Goal: Understand process/instructions

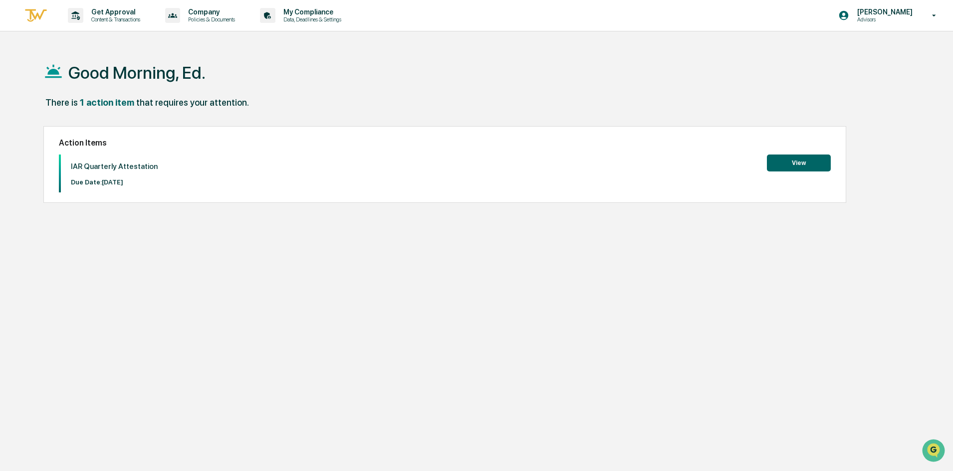
click at [801, 158] on button "View" at bounding box center [799, 163] width 64 height 17
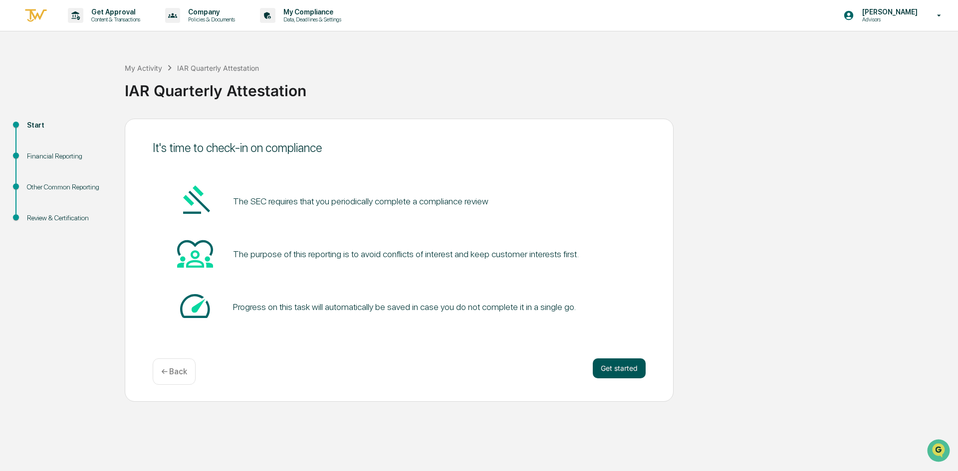
click at [618, 370] on button "Get started" at bounding box center [619, 369] width 53 height 20
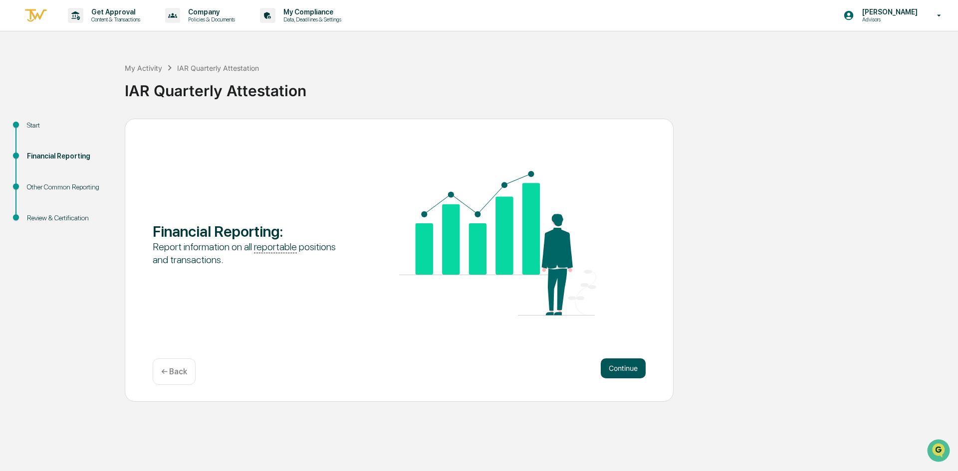
click at [618, 367] on button "Continue" at bounding box center [623, 369] width 45 height 20
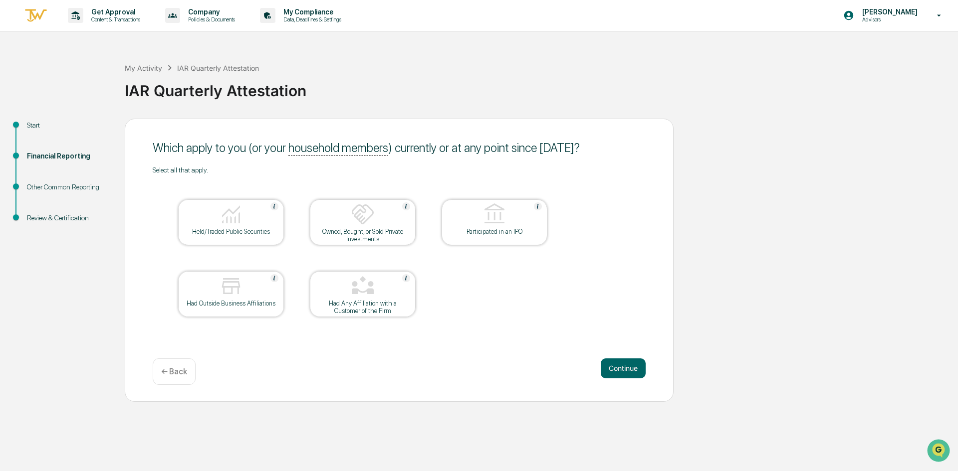
click at [197, 219] on div at bounding box center [231, 215] width 100 height 25
click at [634, 365] on button "Continue" at bounding box center [623, 369] width 45 height 20
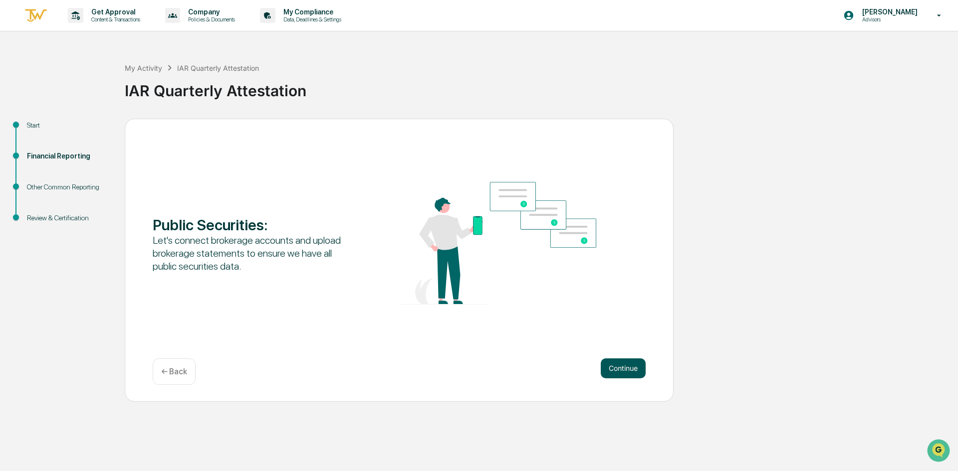
click at [625, 367] on button "Continue" at bounding box center [623, 369] width 45 height 20
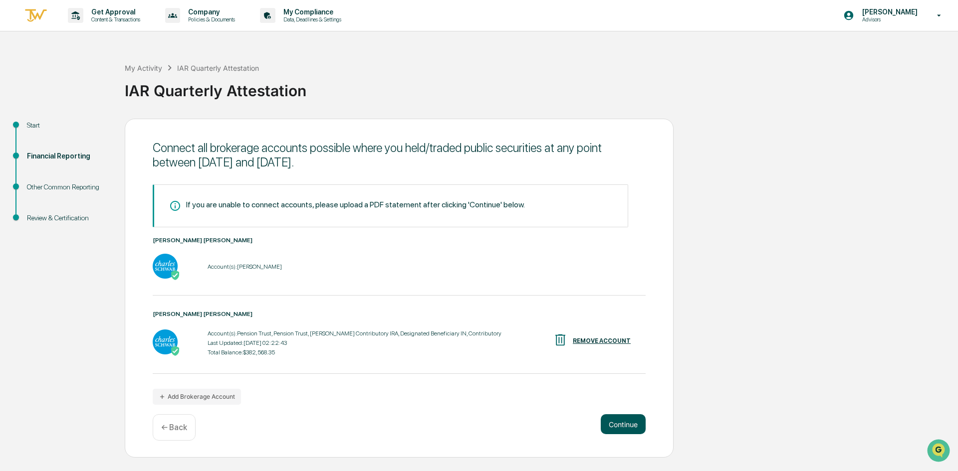
click at [628, 427] on button "Continue" at bounding box center [623, 425] width 45 height 20
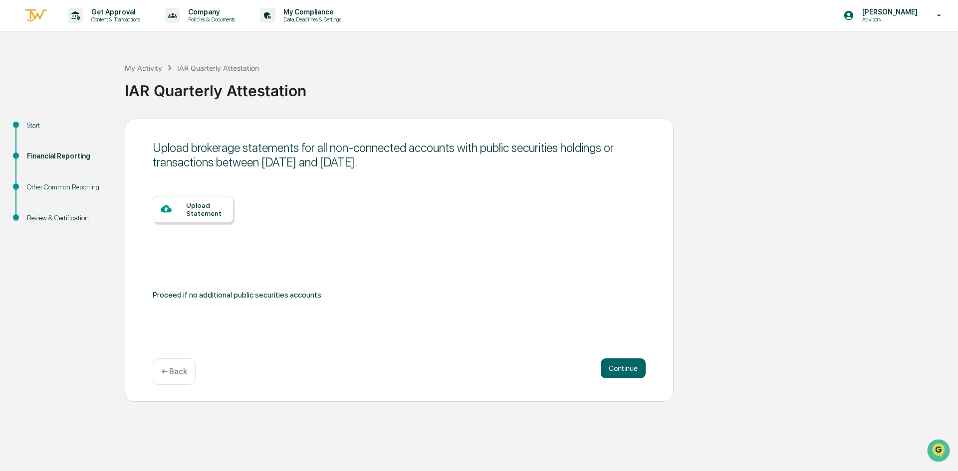
click at [179, 368] on p "← Back" at bounding box center [174, 371] width 26 height 9
